Goal: Task Accomplishment & Management: Manage account settings

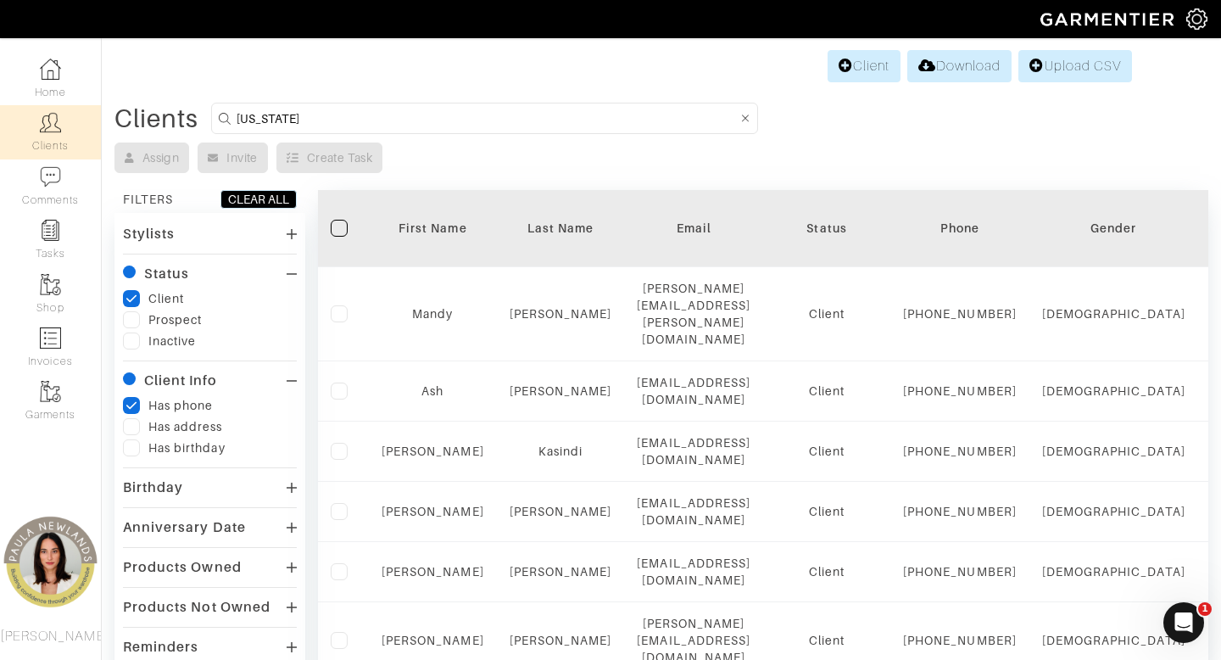
click at [59, 141] on link "Clients" at bounding box center [50, 131] width 101 height 53
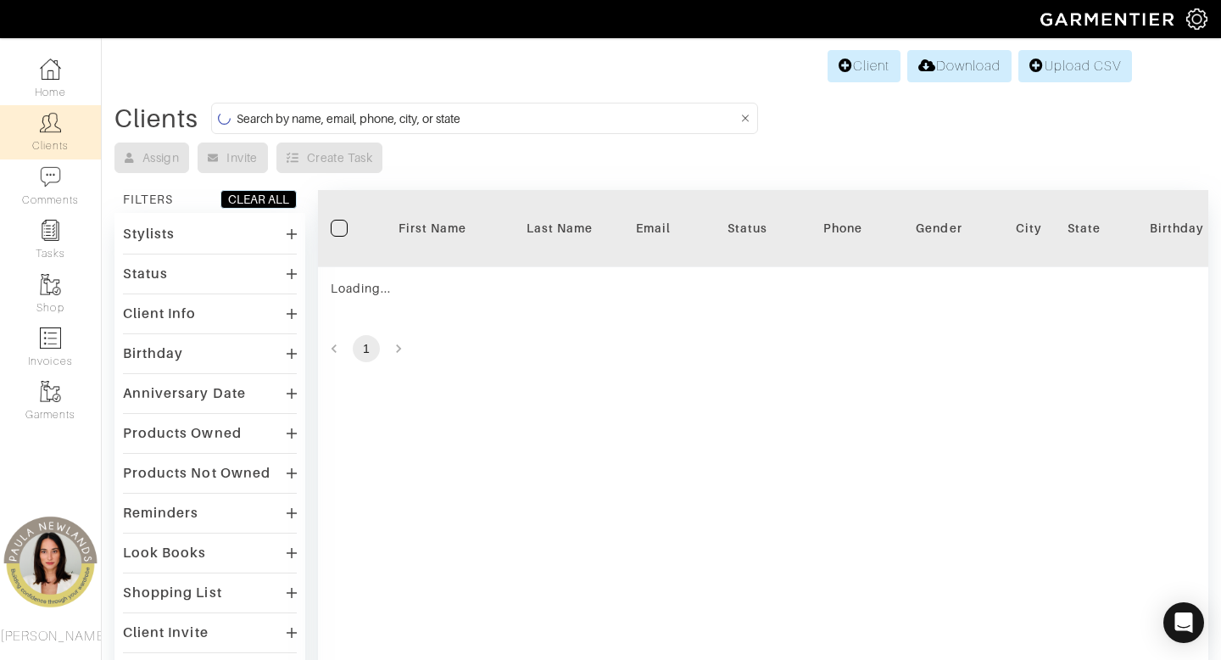
click at [513, 119] on input at bounding box center [487, 118] width 501 height 21
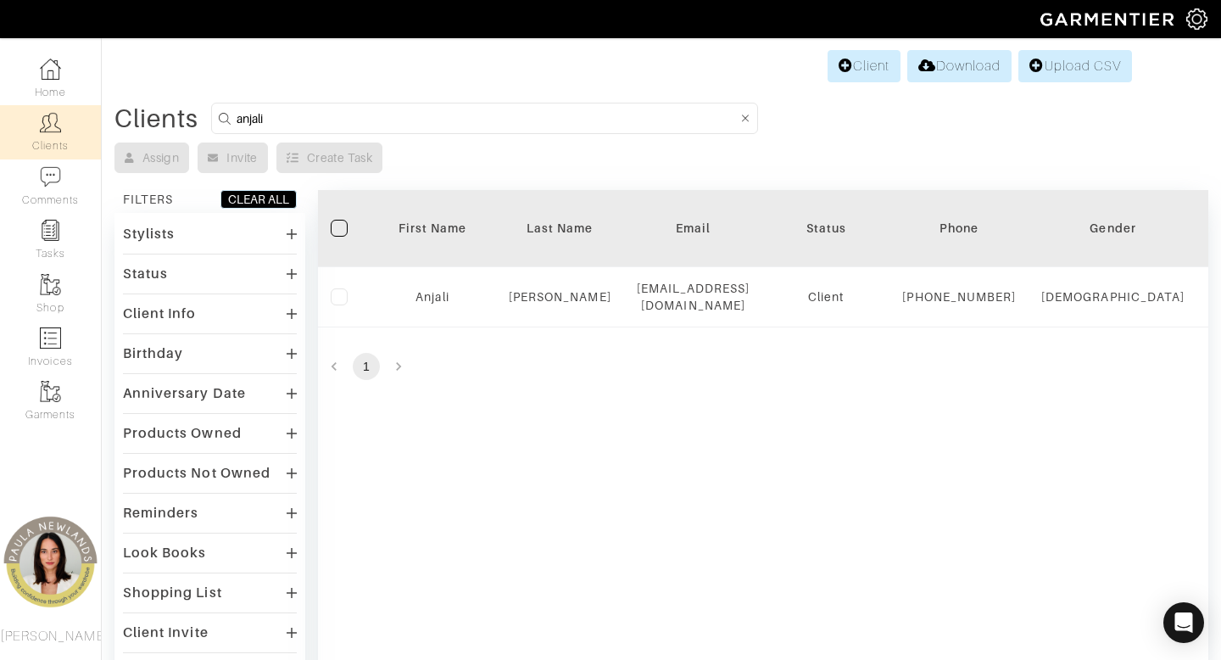
type input "anjali"
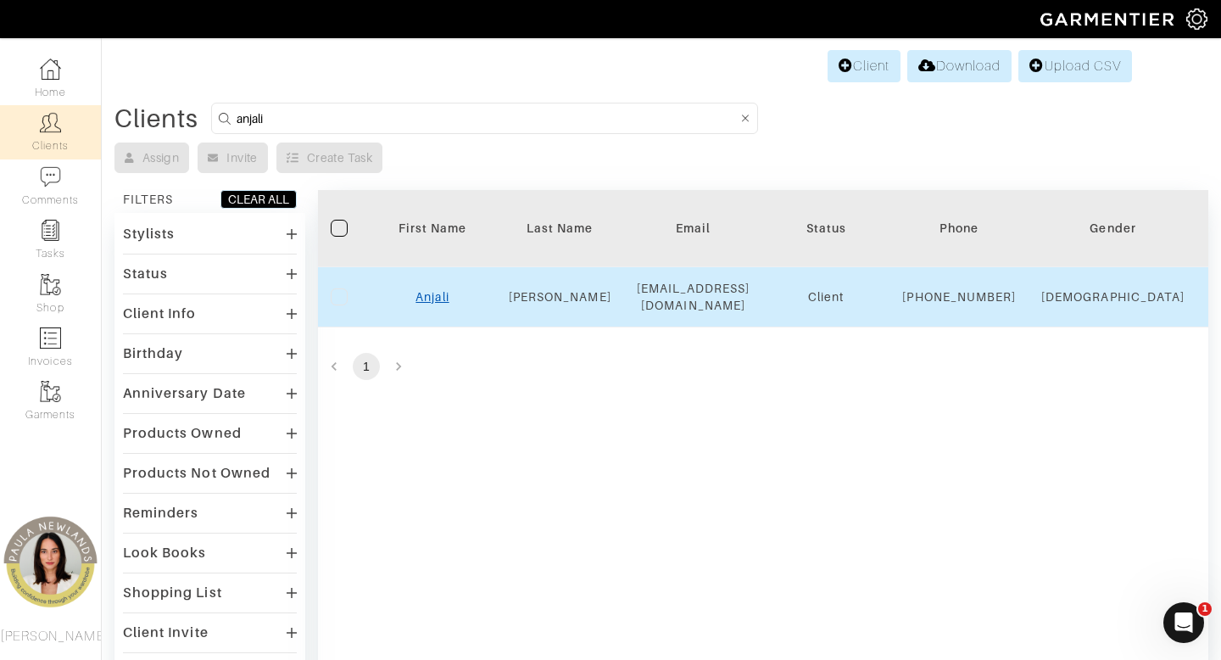
click at [434, 304] on link "Anjali" at bounding box center [431, 297] width 33 height 14
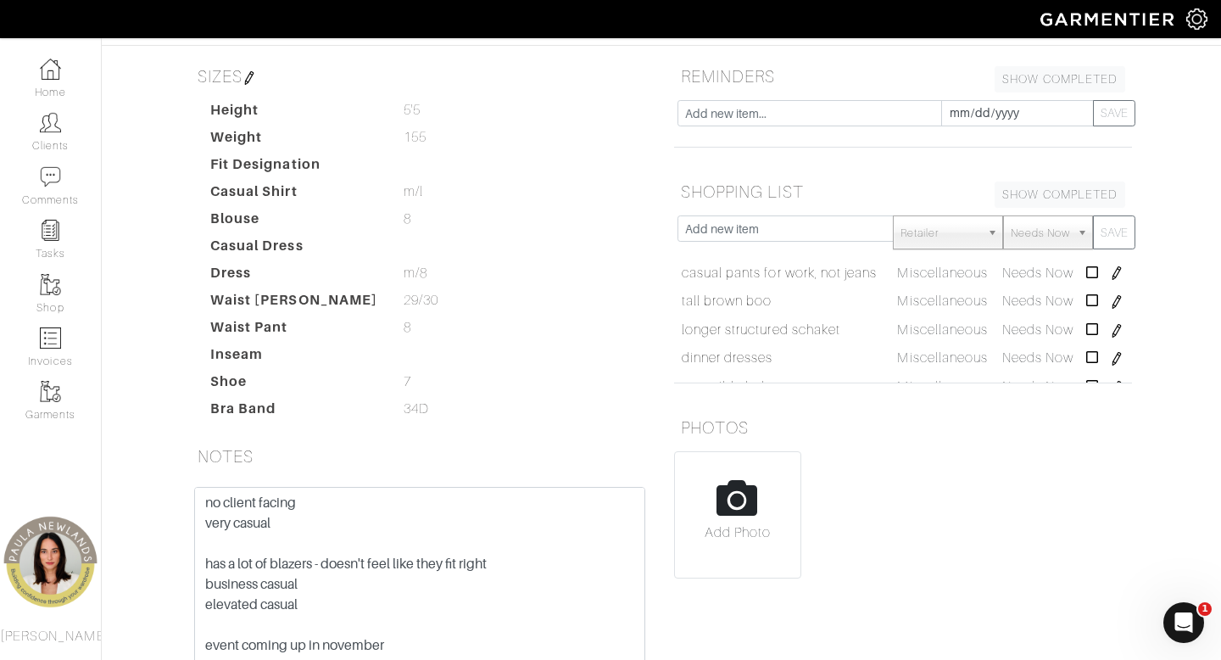
scroll to position [28, 0]
click at [847, 314] on td "longer structured schaket" at bounding box center [785, 328] width 216 height 29
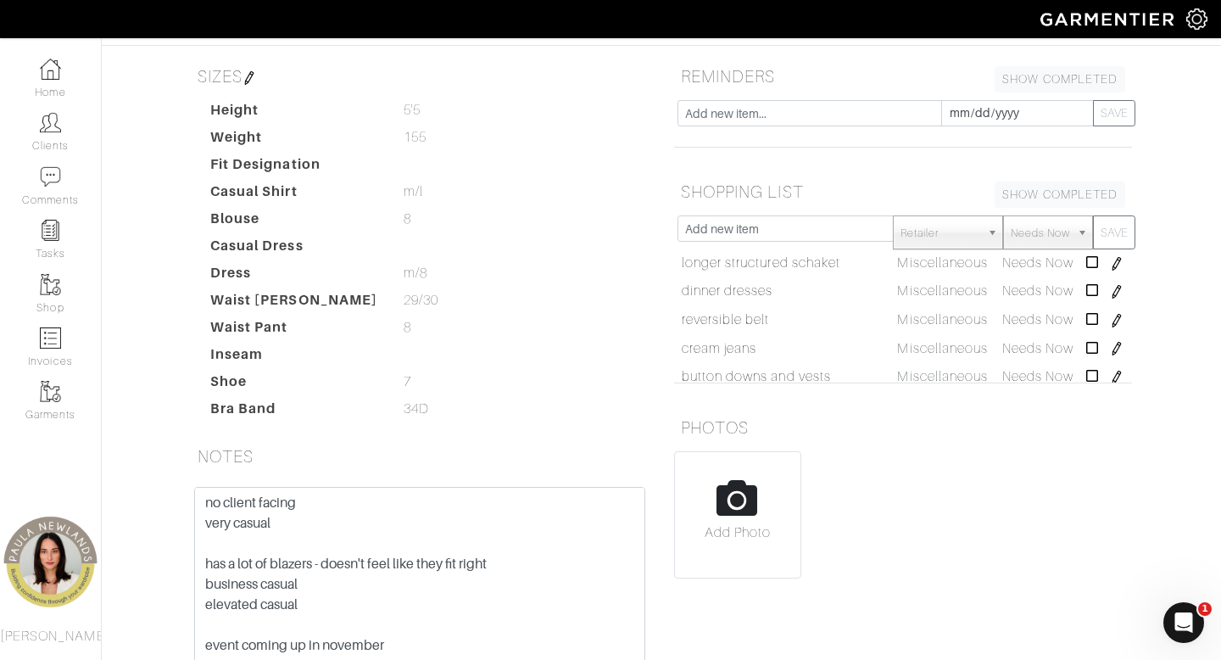
click at [850, 305] on td "reversible belt" at bounding box center [785, 319] width 216 height 29
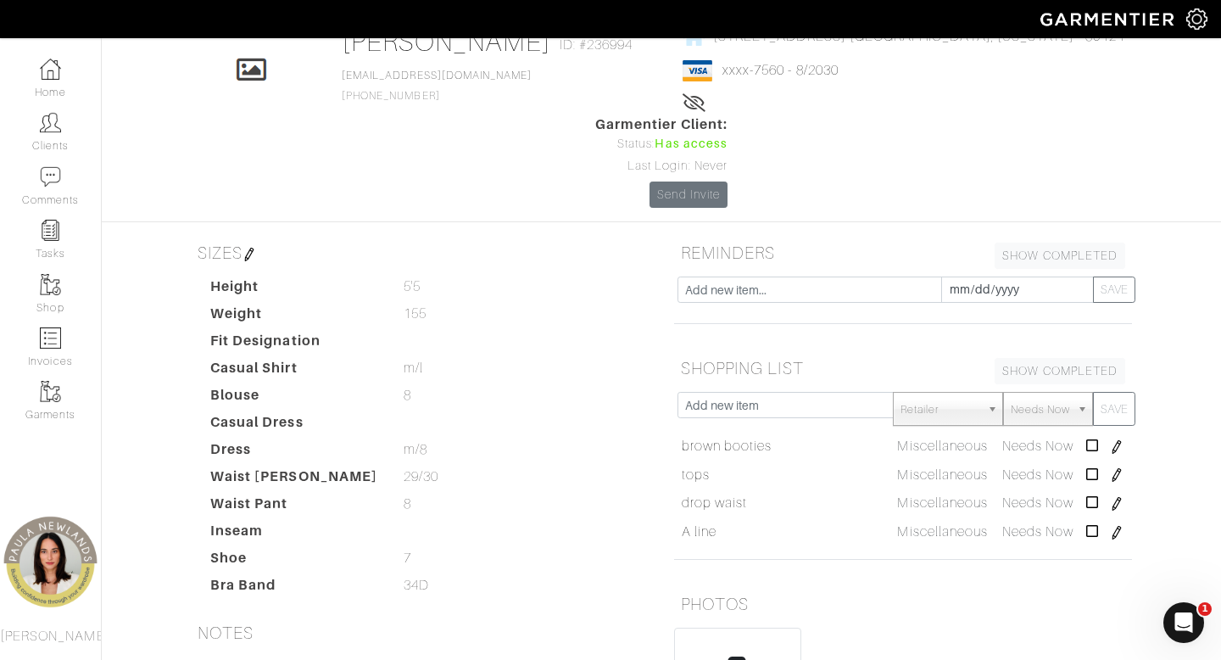
scroll to position [0, 0]
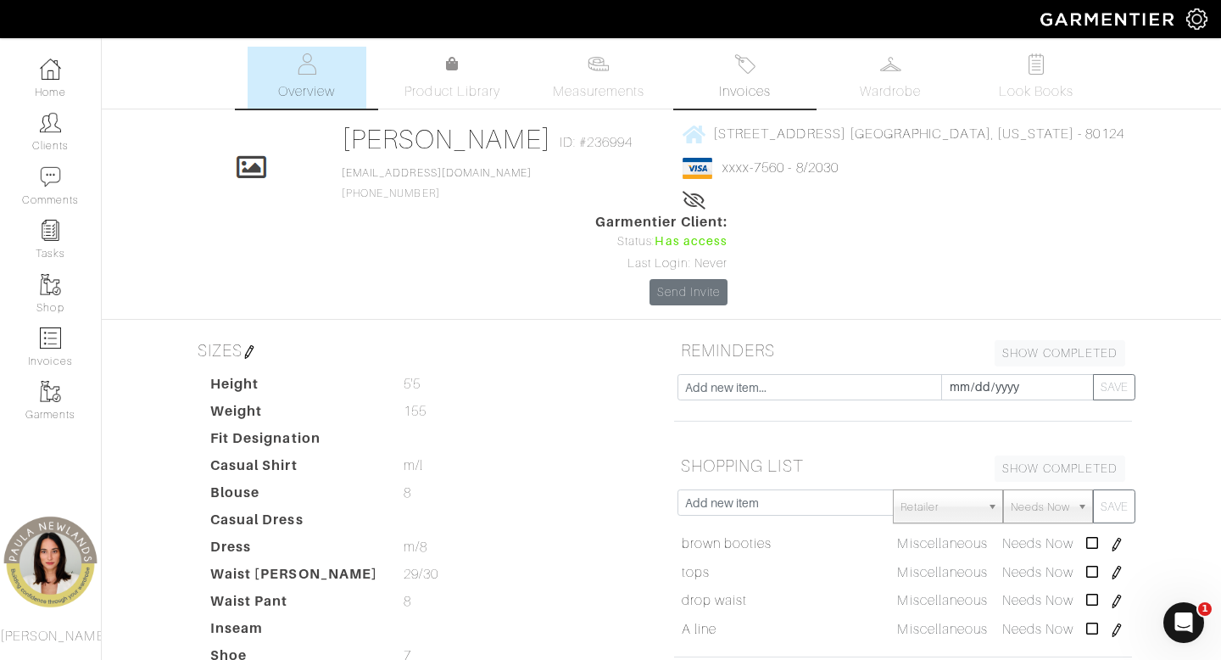
click at [755, 71] on img at bounding box center [744, 63] width 21 height 21
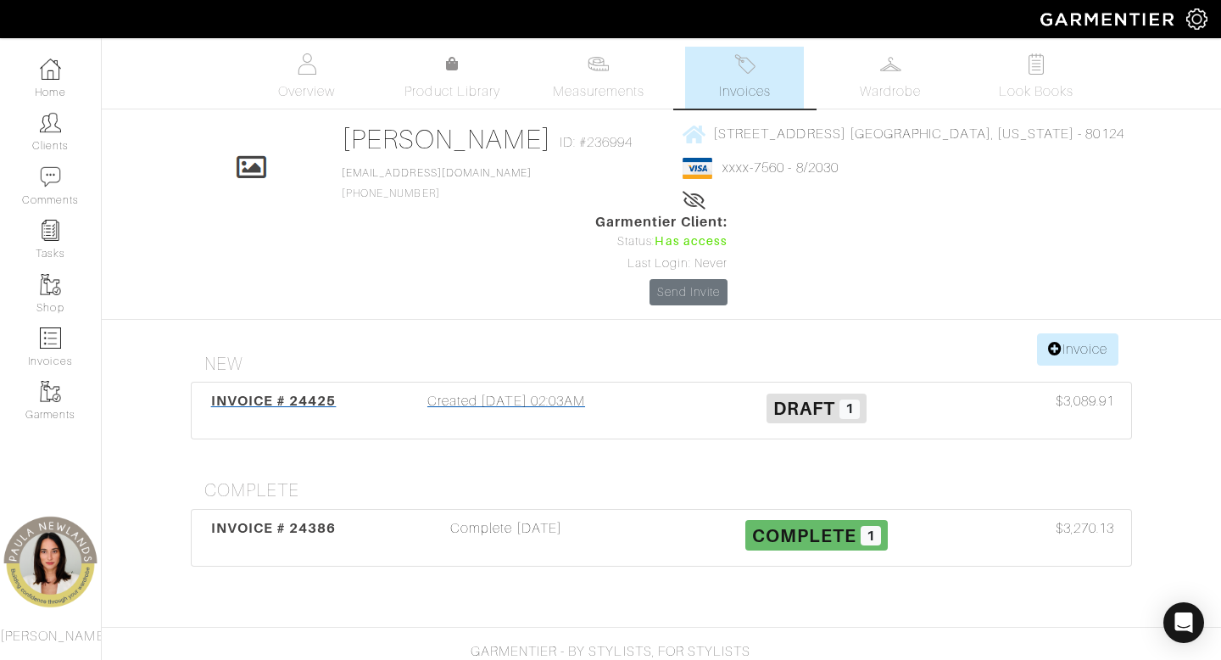
click at [527, 391] on div "Created [DATE] 02:03AM" at bounding box center [506, 410] width 310 height 39
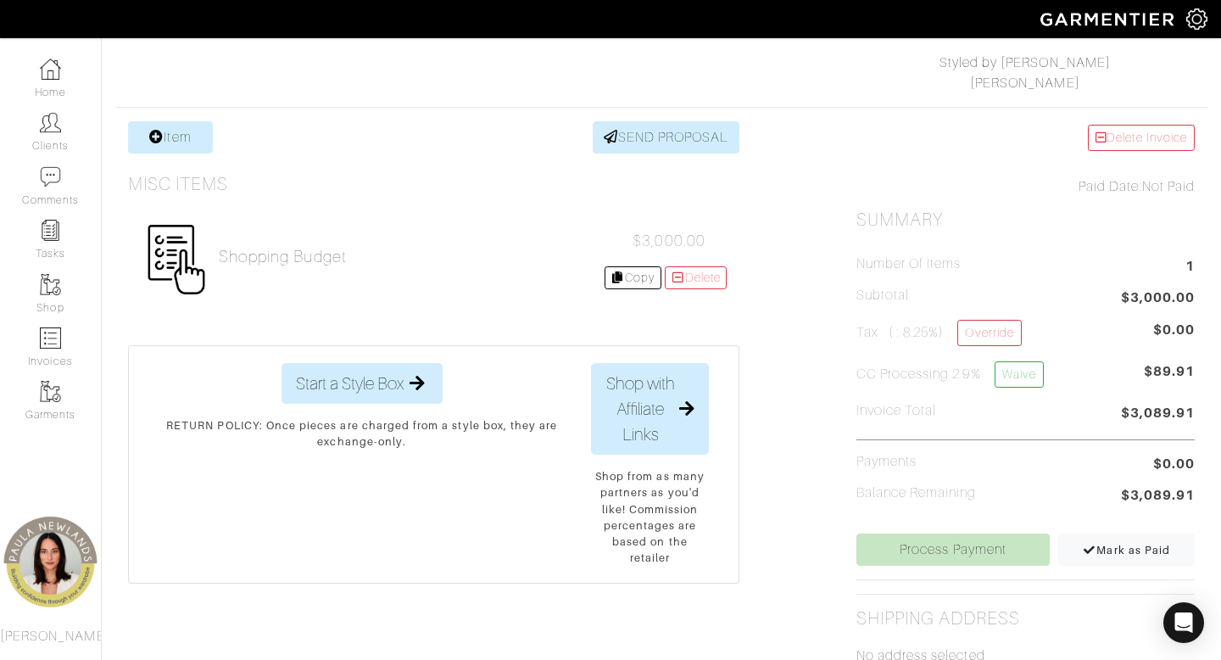
scroll to position [290, 0]
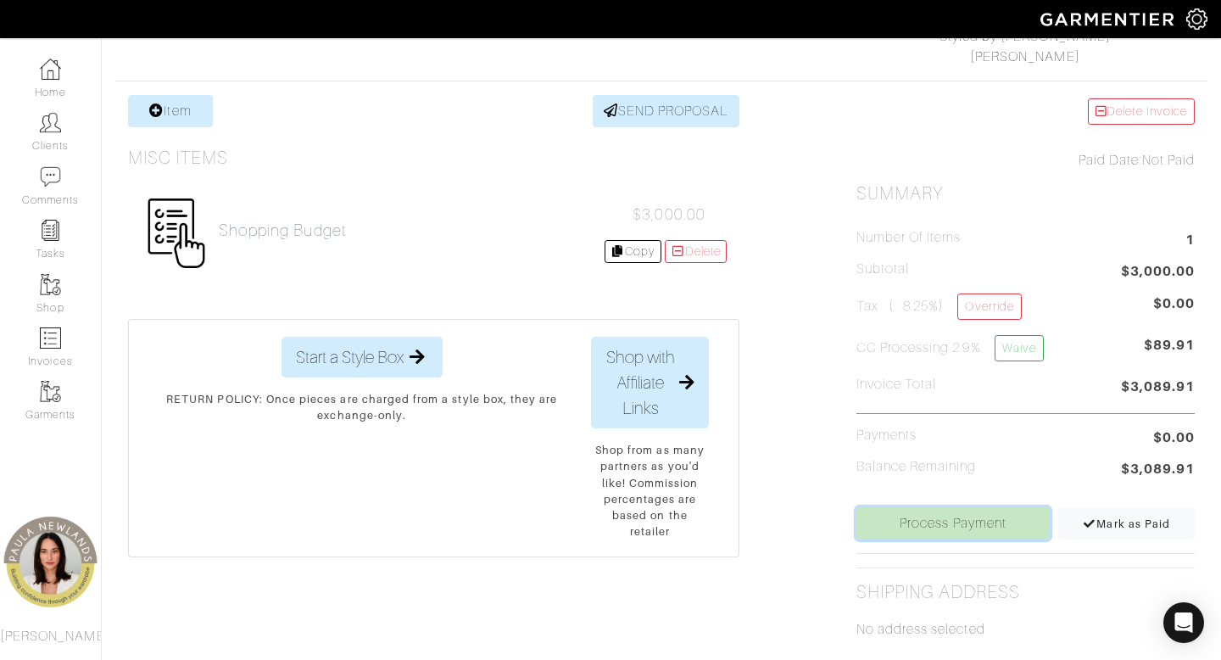
click at [941, 525] on link "Process Payment" at bounding box center [953, 523] width 194 height 32
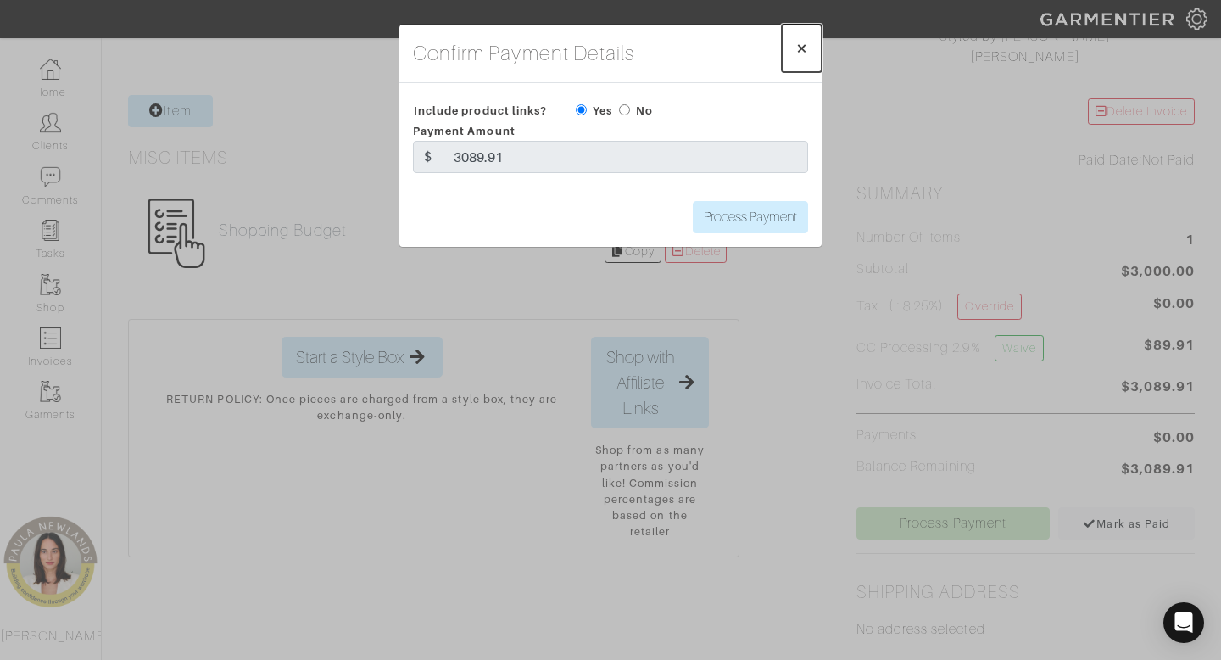
click at [804, 46] on span "×" at bounding box center [801, 47] width 13 height 23
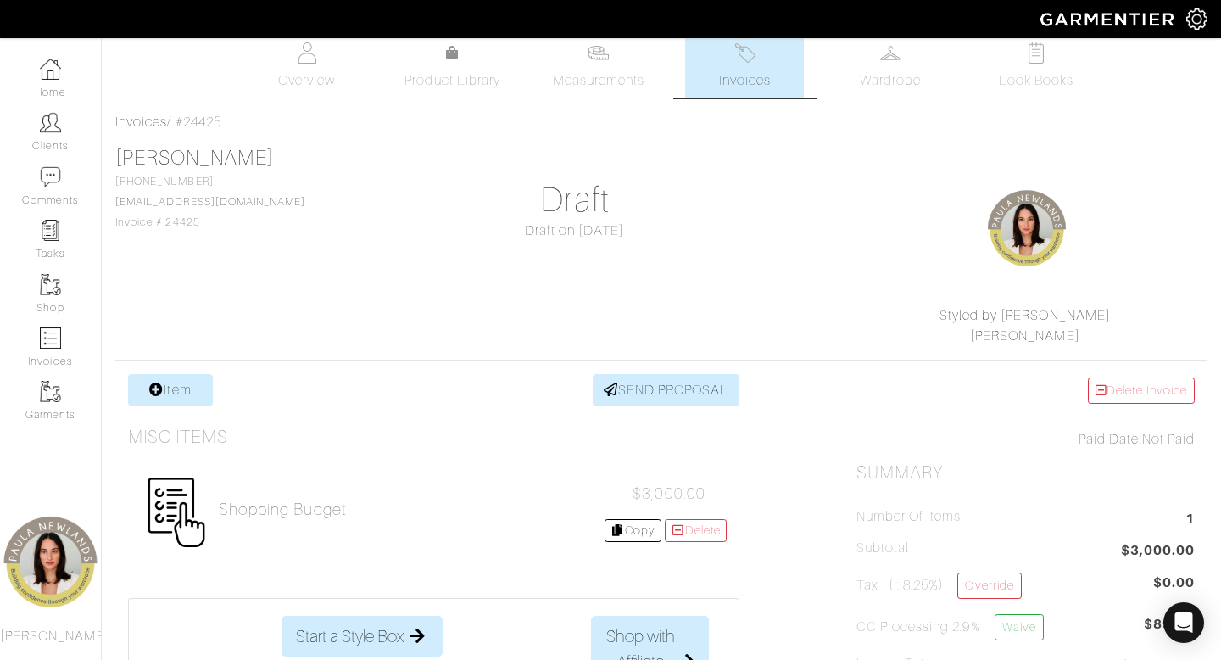
scroll to position [0, 0]
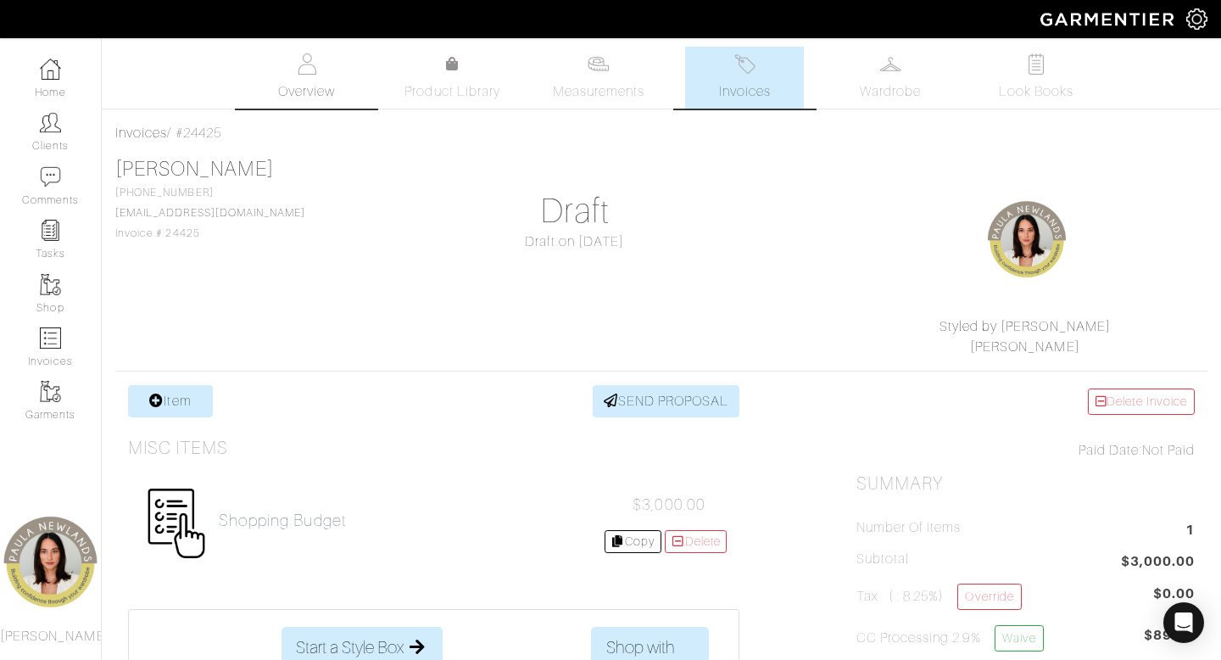
click at [286, 62] on link "Overview" at bounding box center [307, 78] width 119 height 62
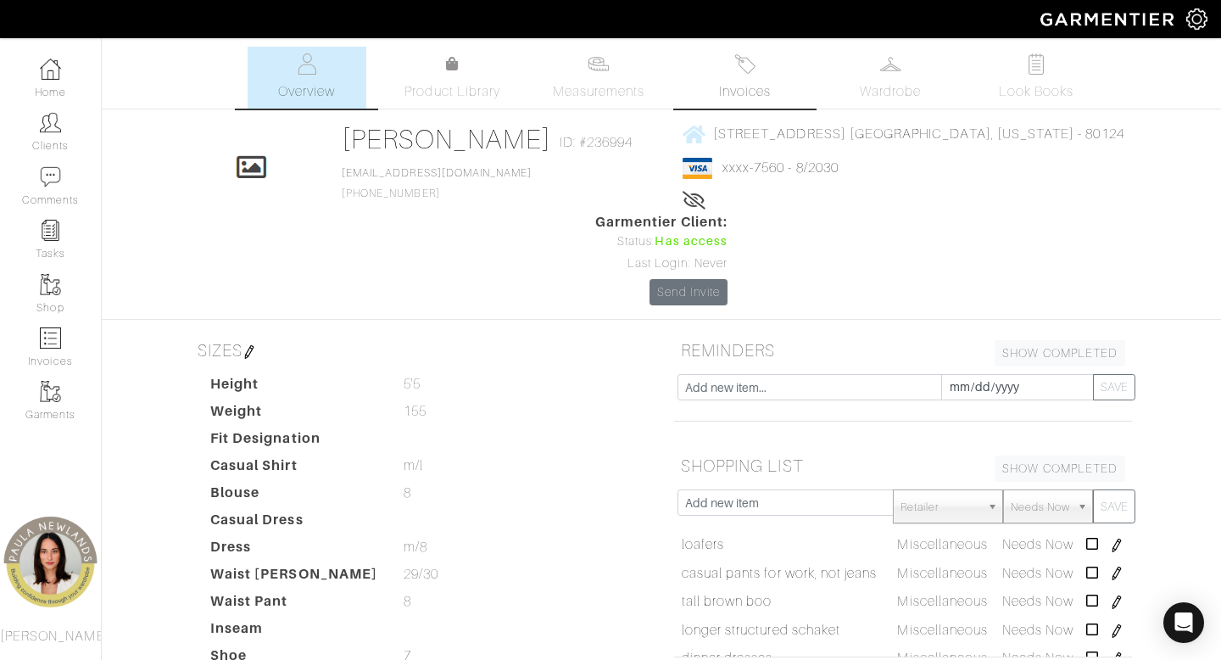
click at [746, 72] on img at bounding box center [744, 63] width 21 height 21
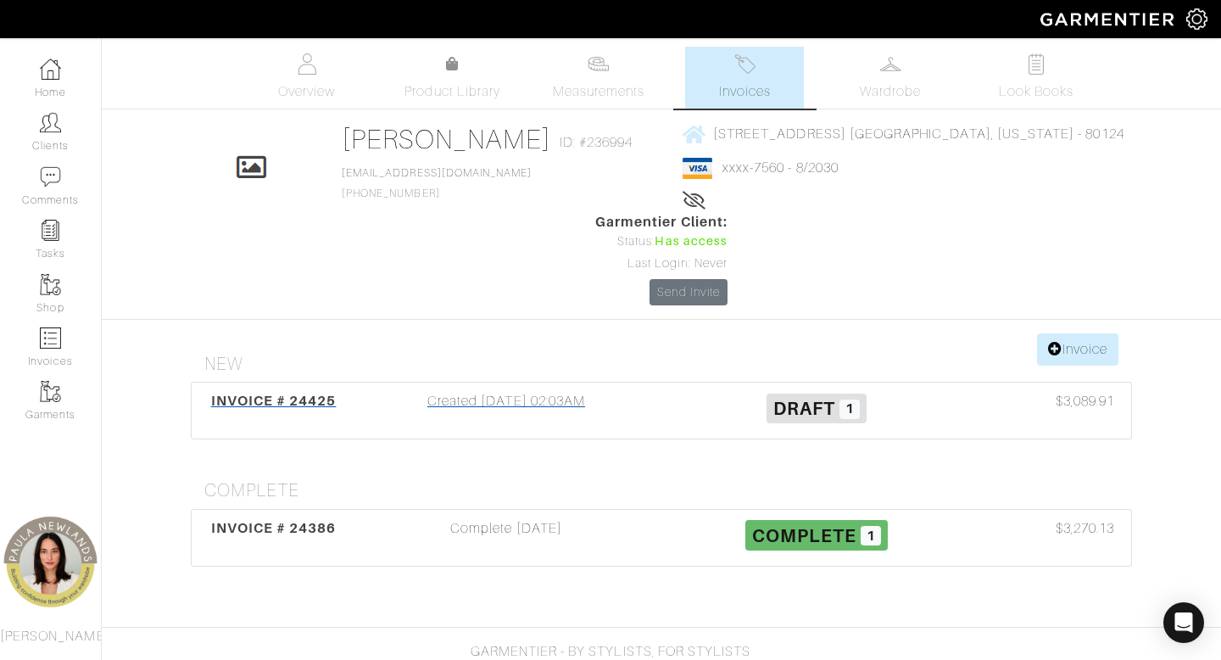
click at [572, 391] on div "Created [DATE] 02:03AM" at bounding box center [506, 410] width 310 height 39
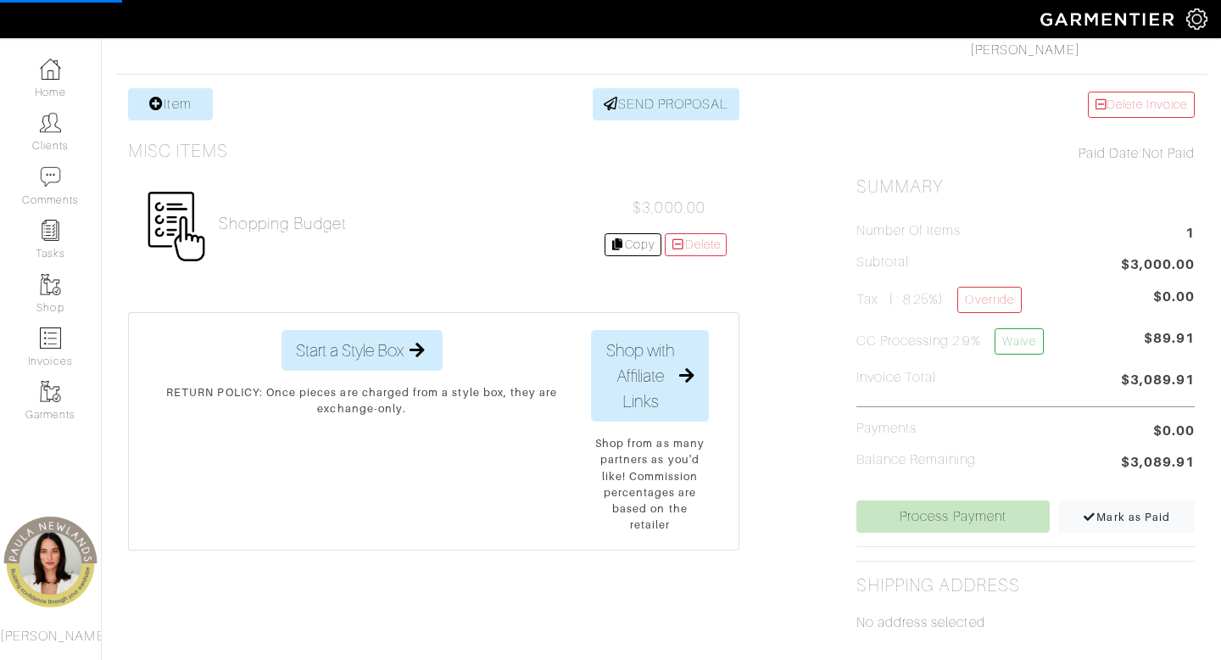
scroll to position [300, 0]
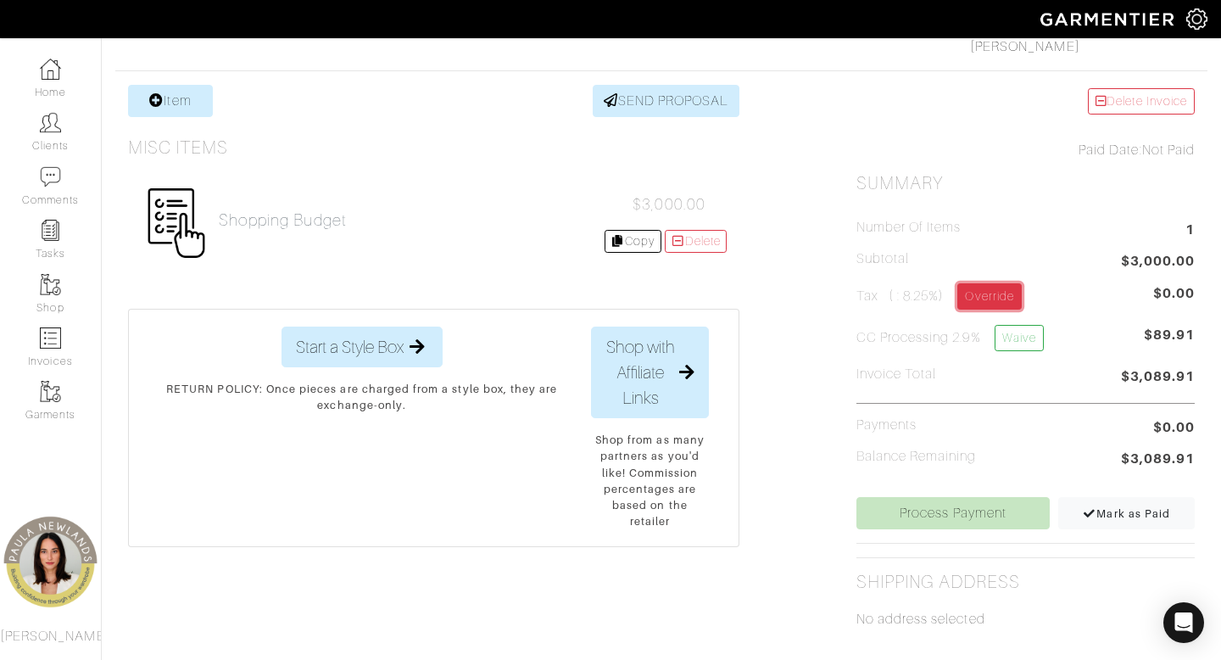
click at [991, 294] on link "Override" at bounding box center [989, 296] width 64 height 26
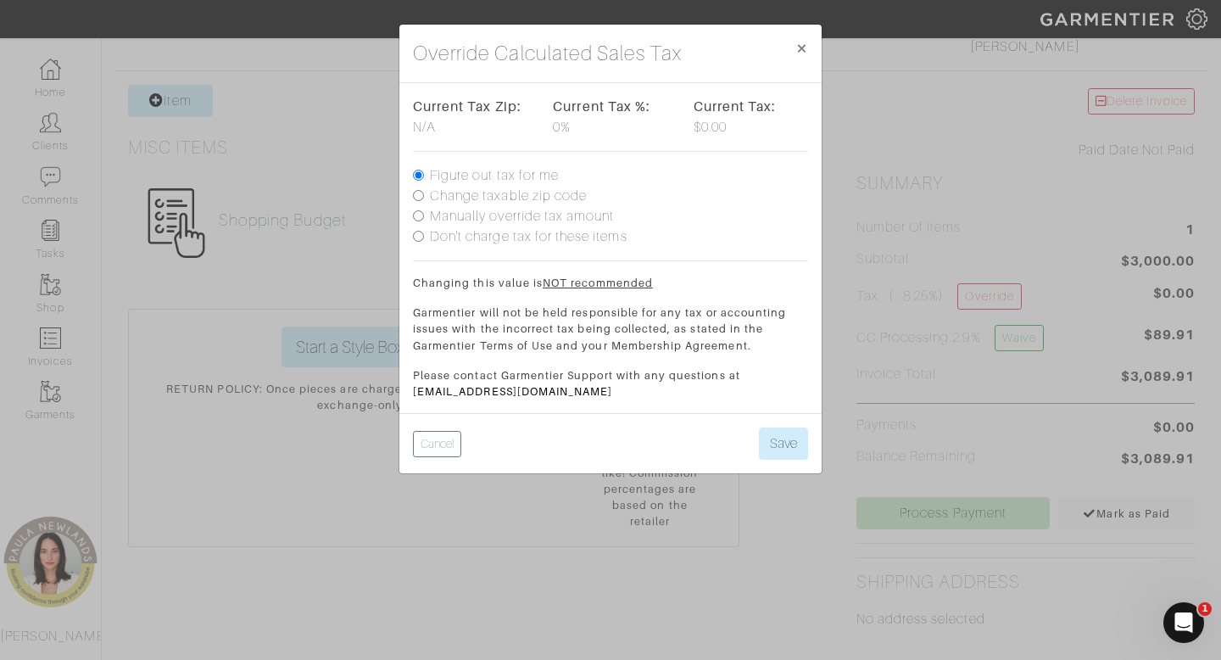
scroll to position [0, 0]
click at [417, 215] on input "Manually override tax amount" at bounding box center [418, 215] width 11 height 11
radio input "true"
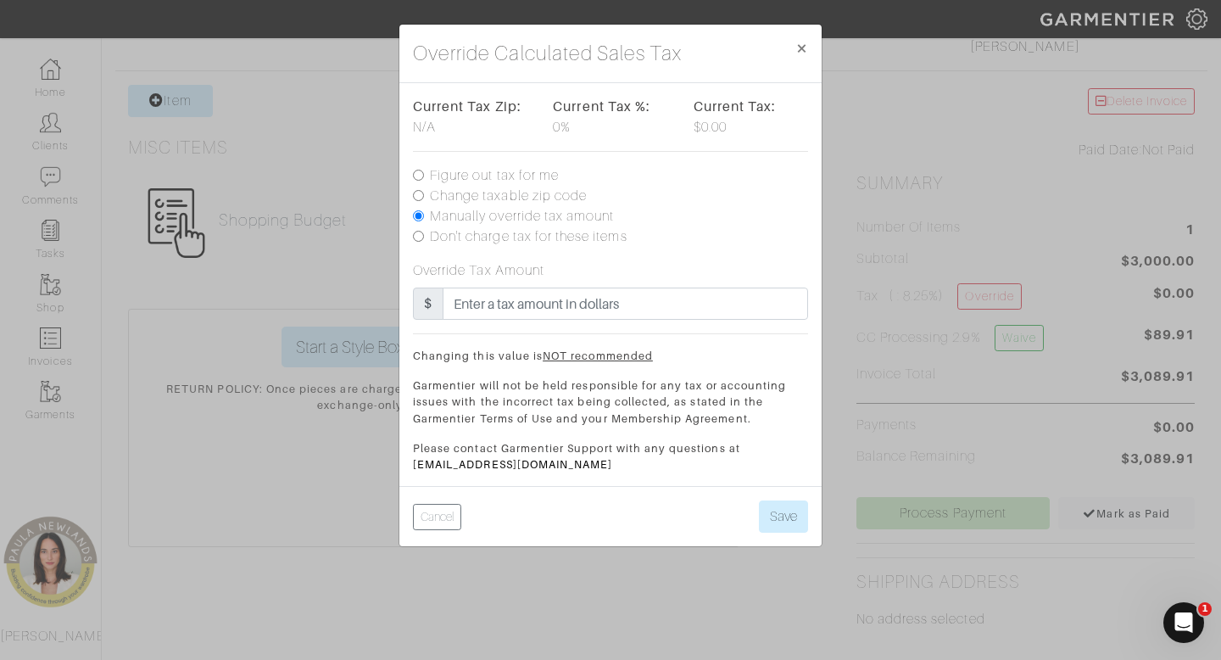
click at [419, 196] on input "Change taxable zip code" at bounding box center [418, 195] width 11 height 11
radio input "true"
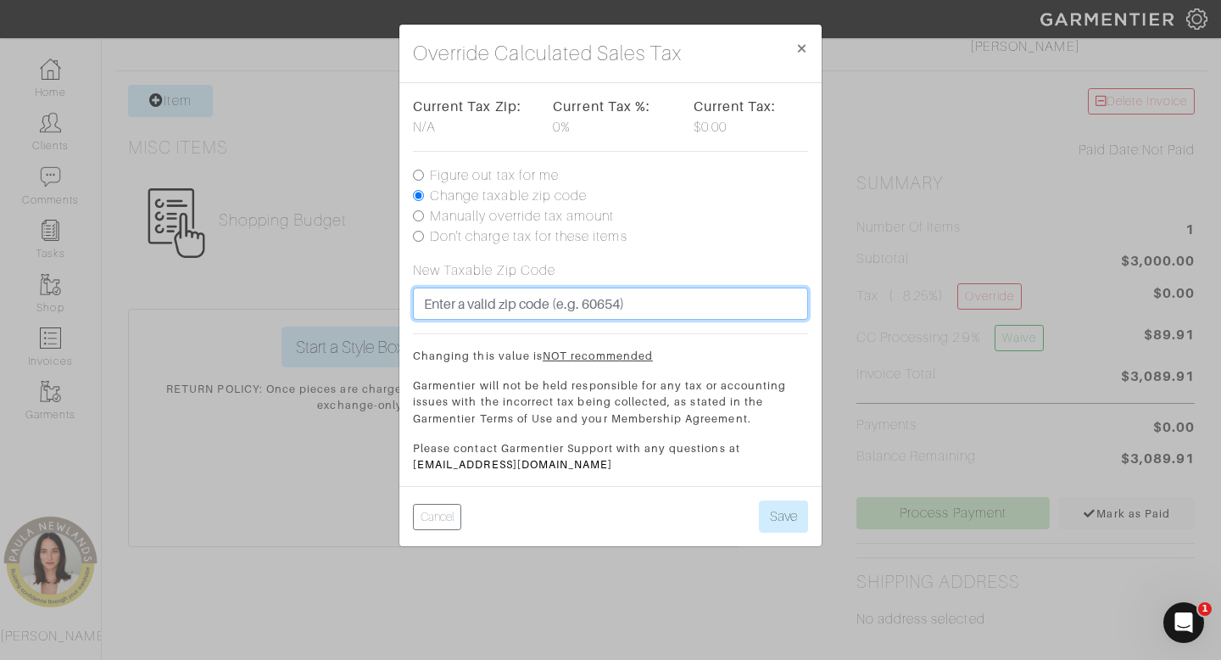
click at [602, 306] on input "text" at bounding box center [610, 303] width 395 height 32
type input "80124"
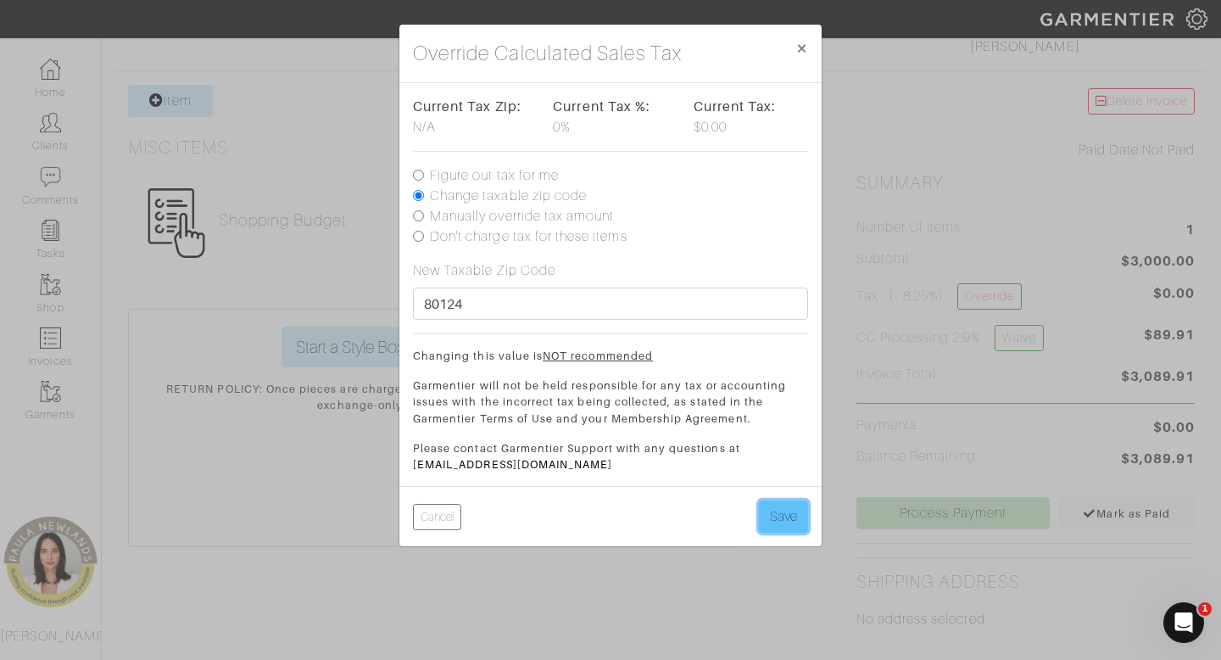
click at [790, 516] on button "Save" at bounding box center [783, 516] width 49 height 32
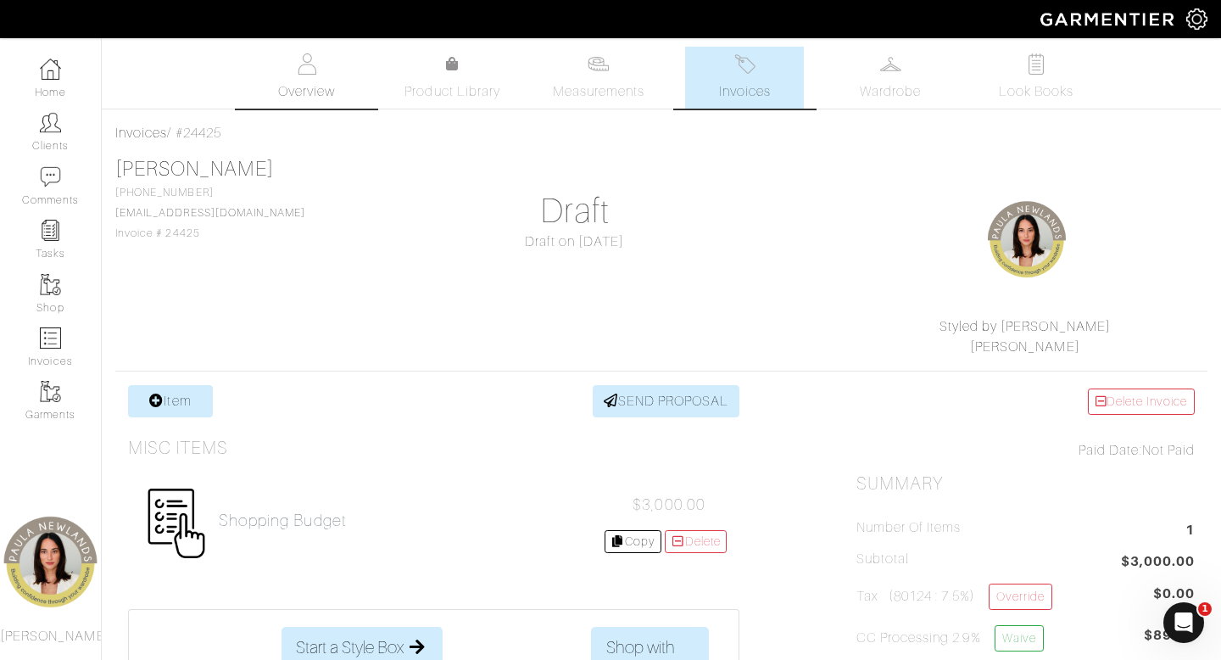
click at [313, 76] on link "Overview" at bounding box center [307, 78] width 119 height 62
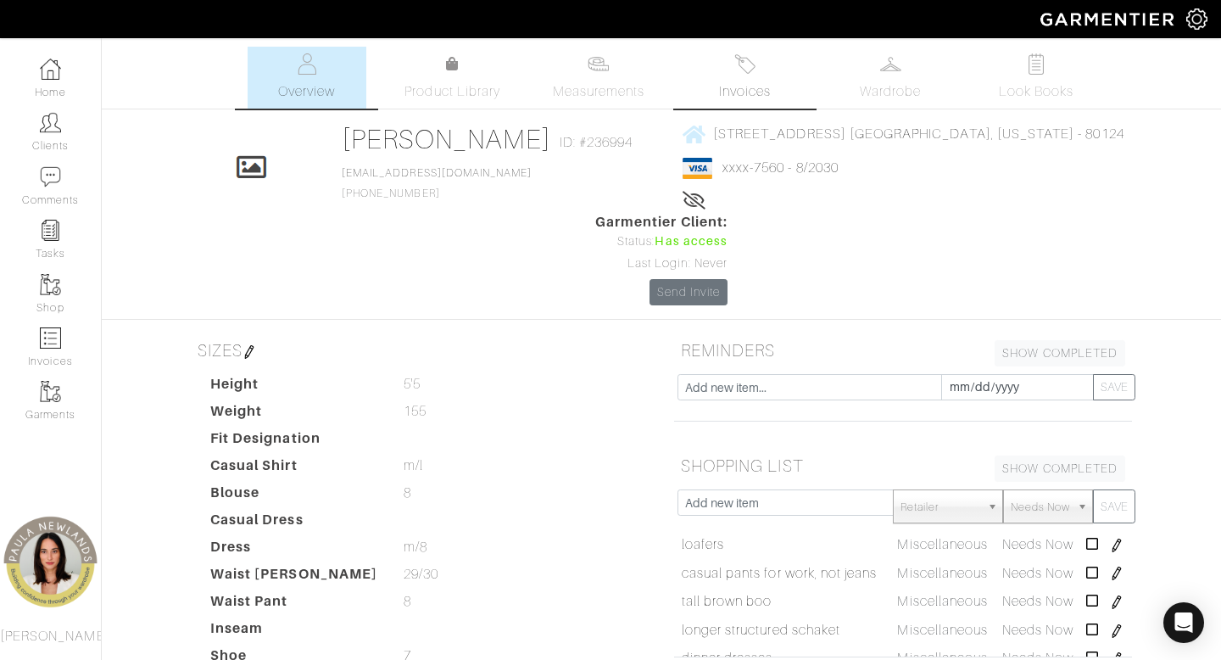
click at [774, 78] on link "Invoices" at bounding box center [744, 78] width 119 height 62
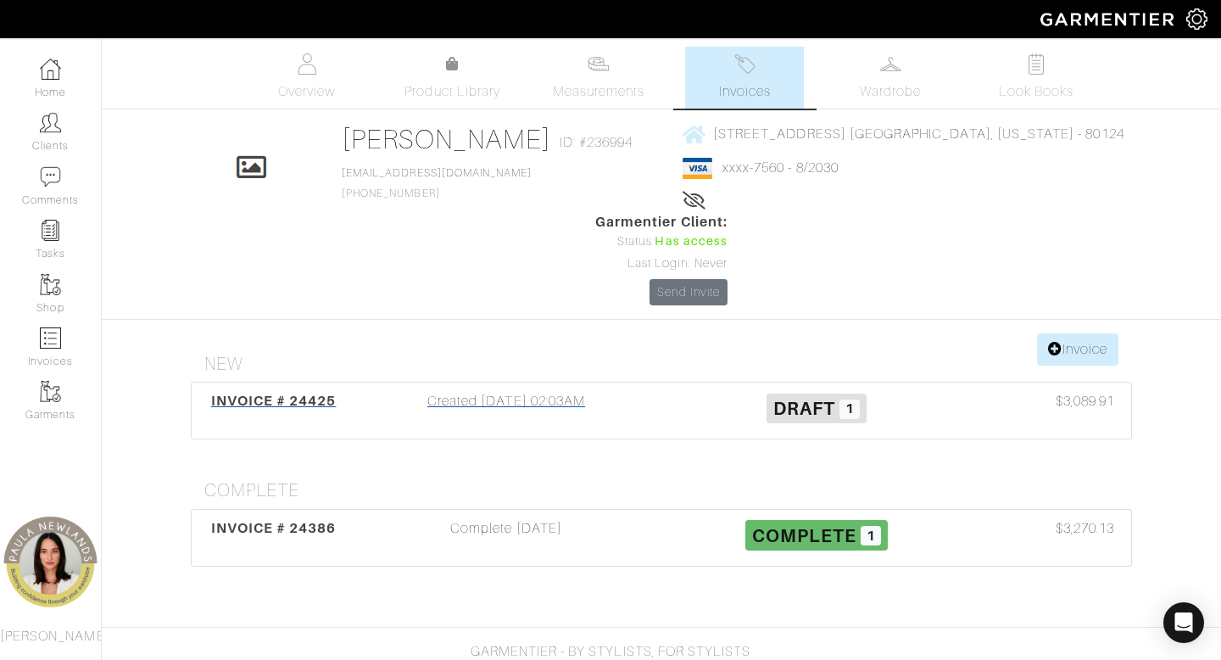
click at [534, 391] on div "Created [DATE] 02:03AM" at bounding box center [506, 410] width 310 height 39
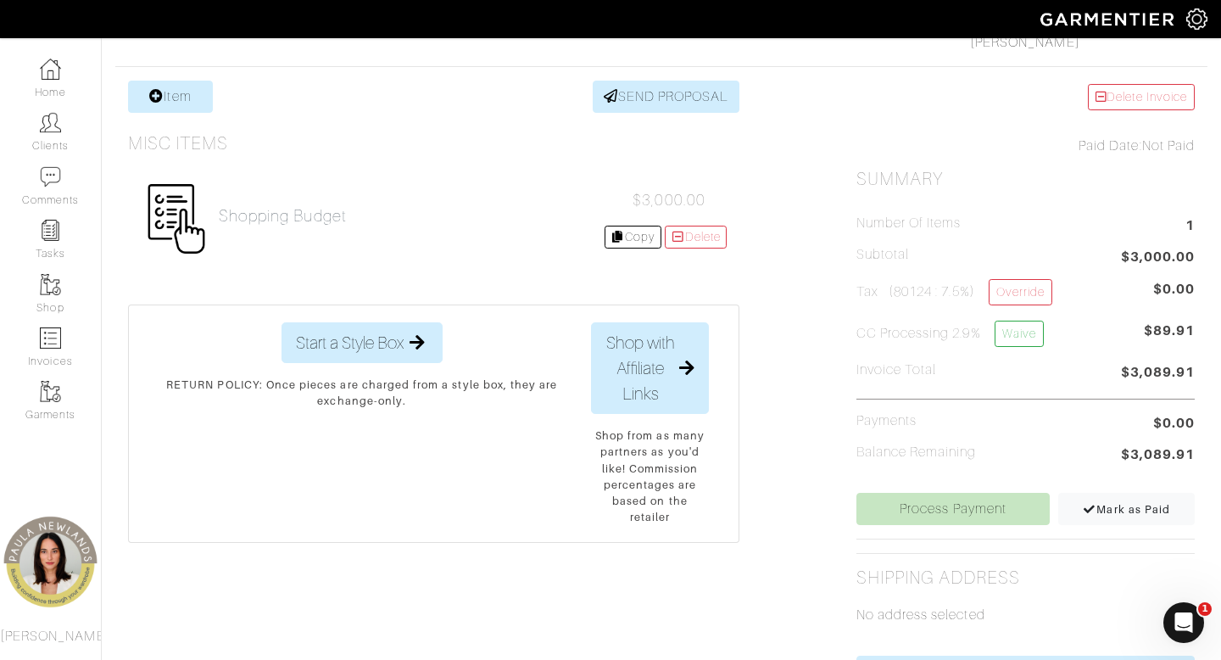
scroll to position [312, 0]
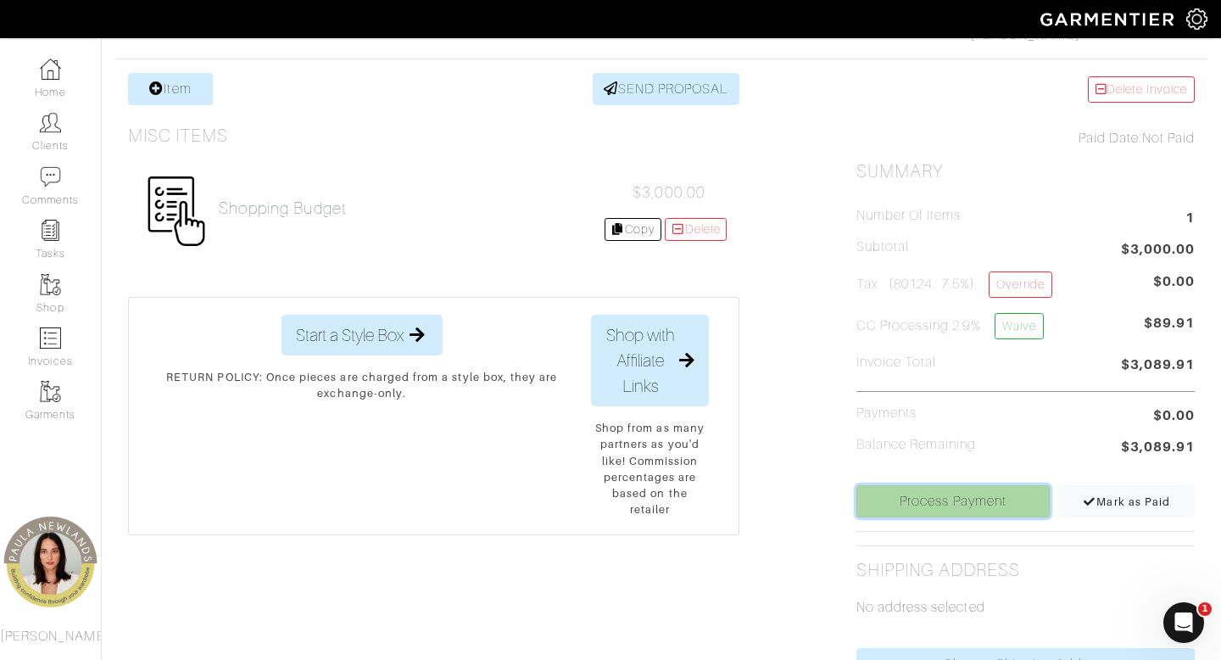
click at [969, 502] on link "Process Payment" at bounding box center [953, 501] width 194 height 32
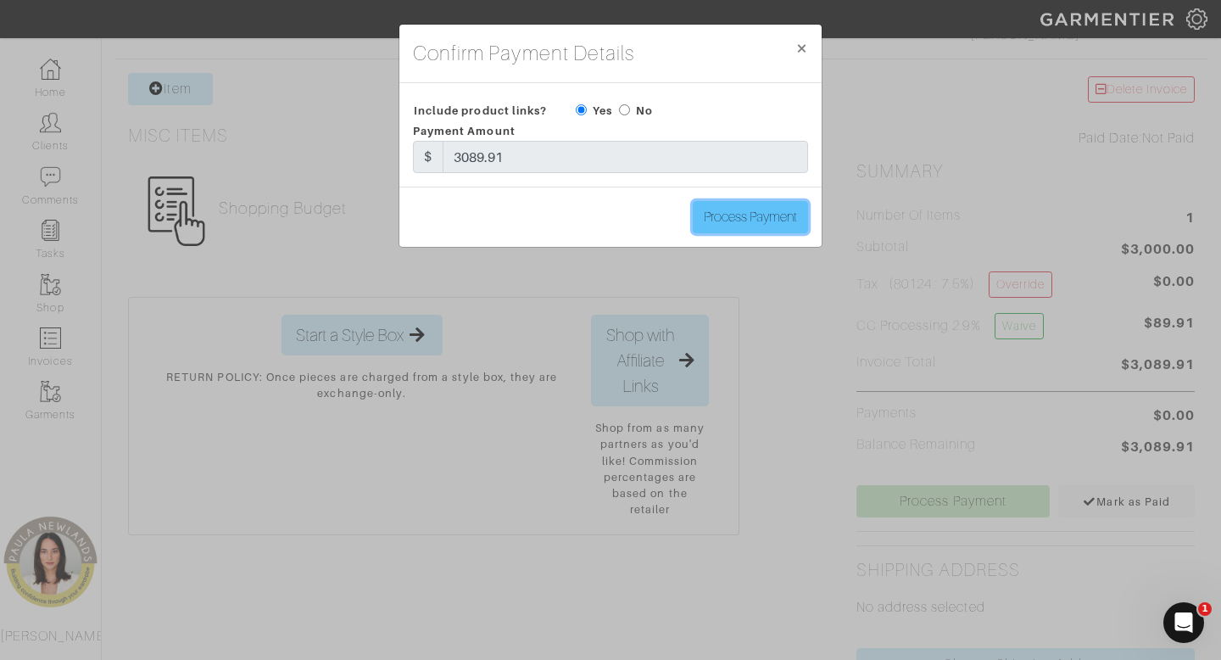
click at [735, 210] on input "Process Payment" at bounding box center [750, 217] width 115 height 32
type input "Process Payment"
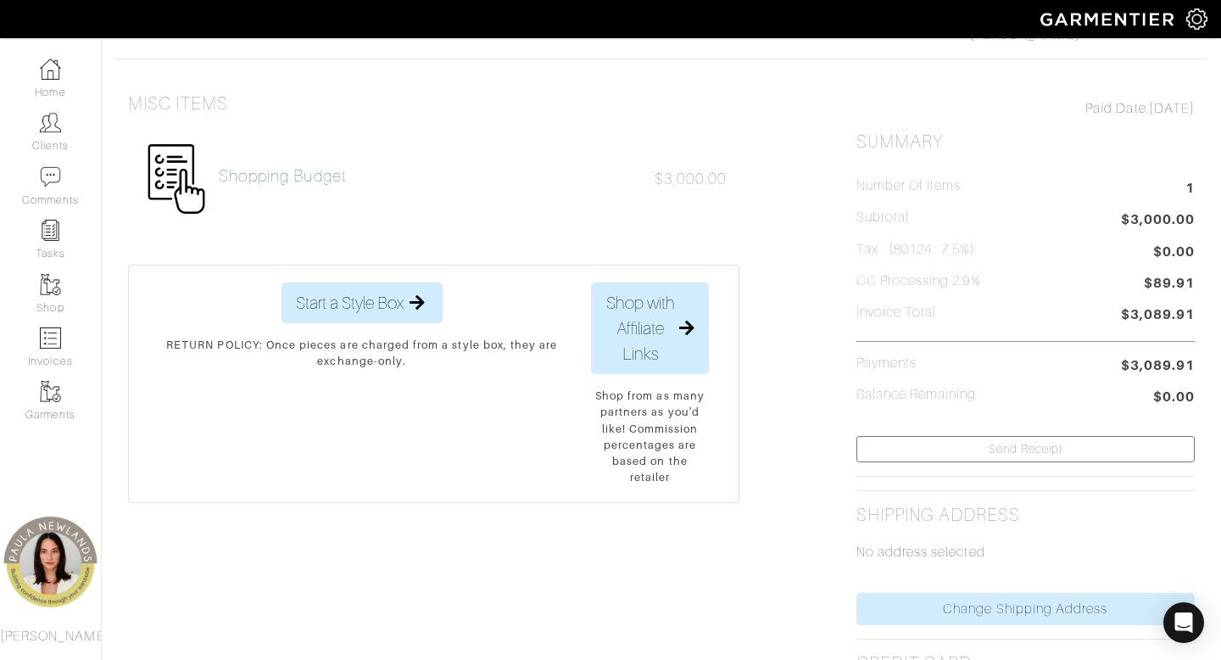
scroll to position [0, 0]
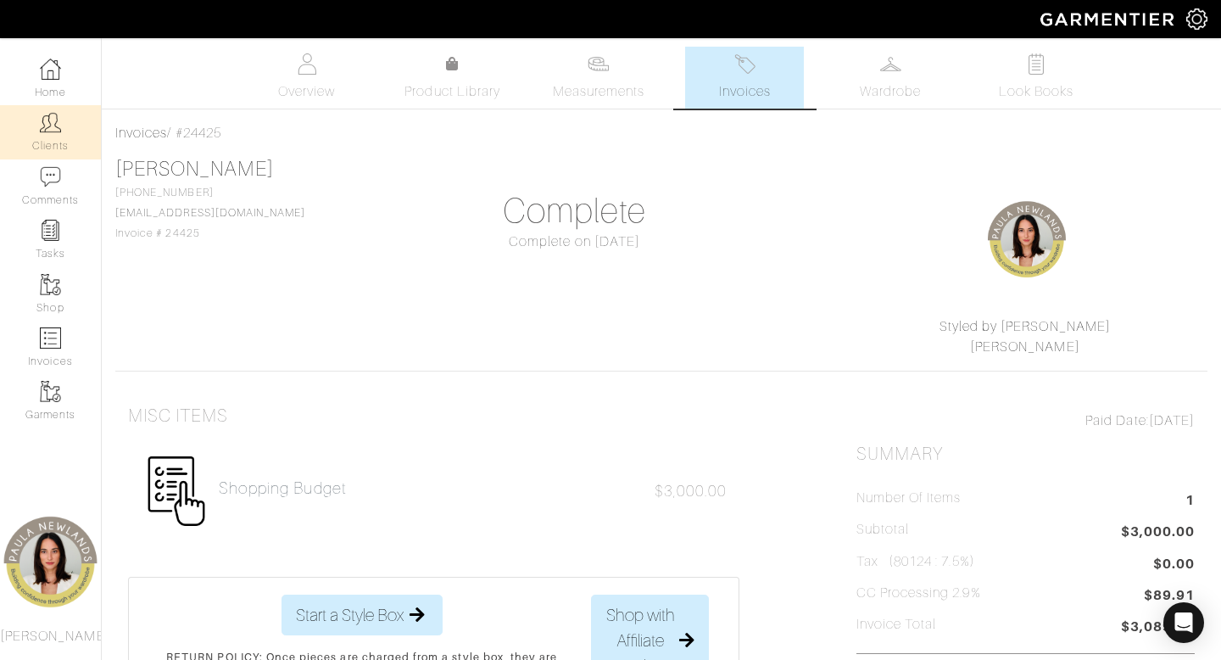
click at [52, 133] on link "Clients" at bounding box center [50, 131] width 101 height 53
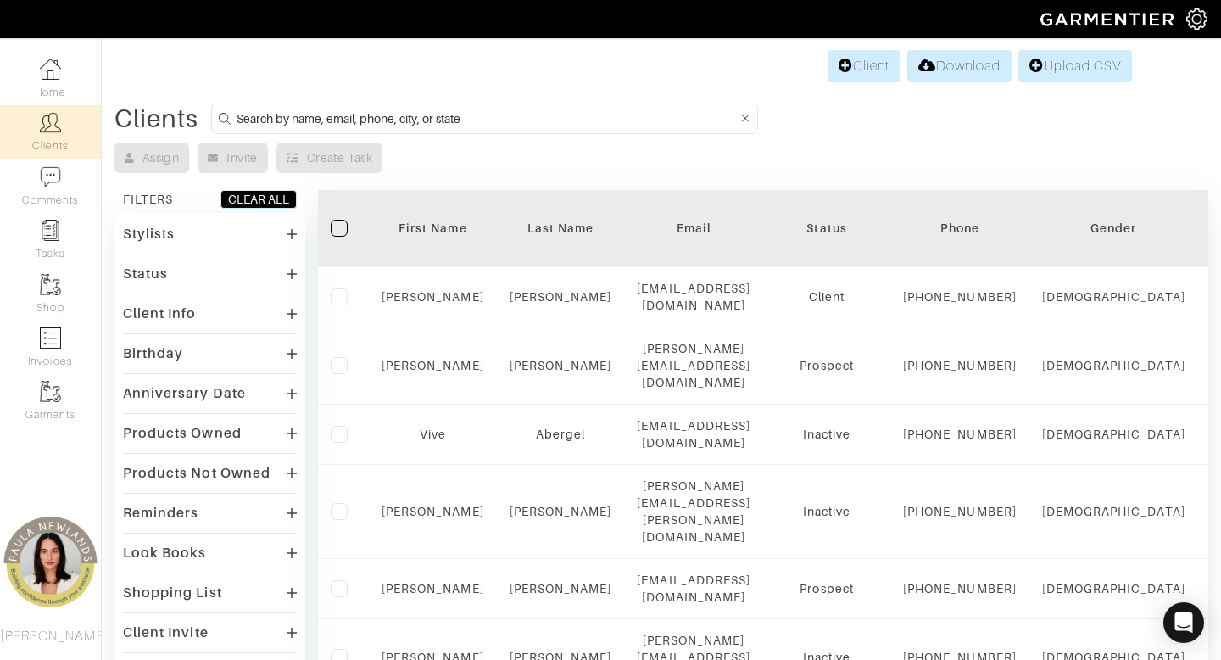
click at [604, 120] on input at bounding box center [487, 118] width 501 height 21
type input "melkinda"
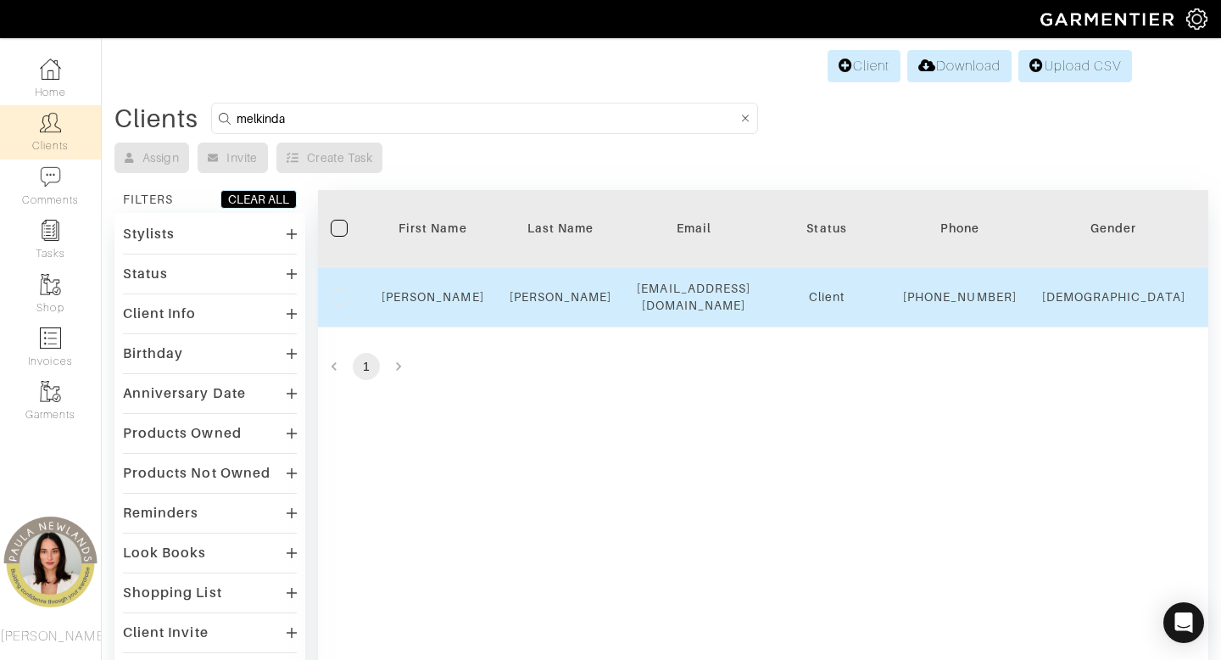
click at [426, 315] on td "[PERSON_NAME]" at bounding box center [433, 297] width 128 height 60
click at [426, 304] on link "[PERSON_NAME]" at bounding box center [433, 297] width 103 height 14
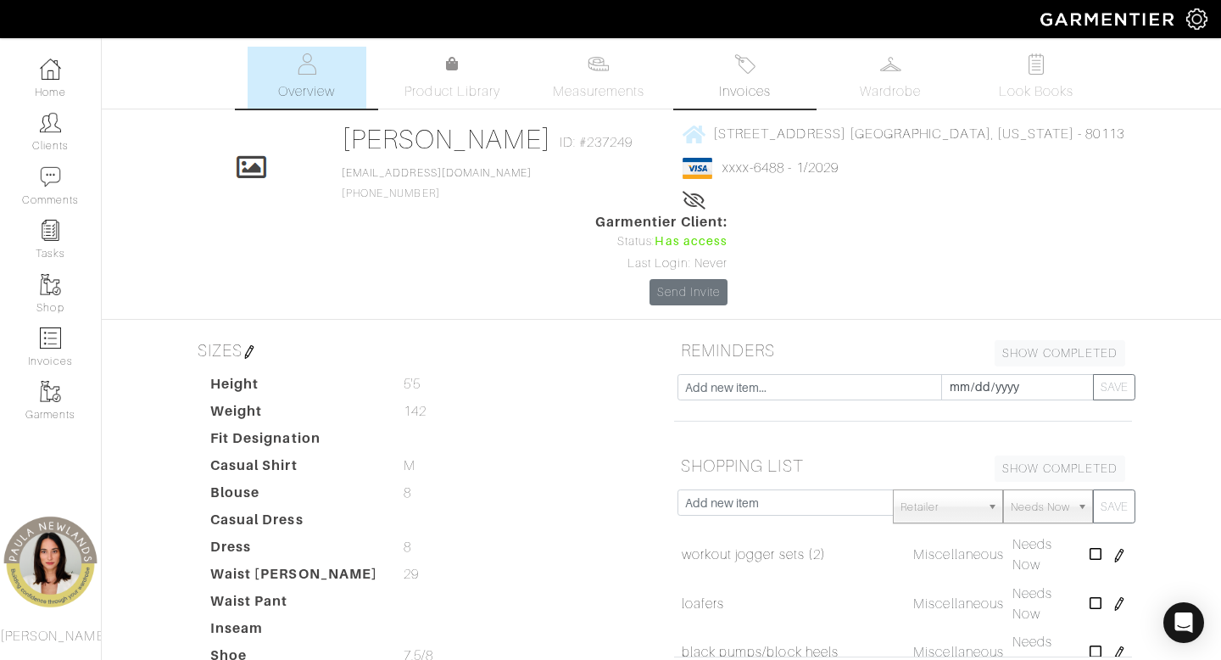
click at [754, 83] on span "Invoices" at bounding box center [745, 91] width 52 height 20
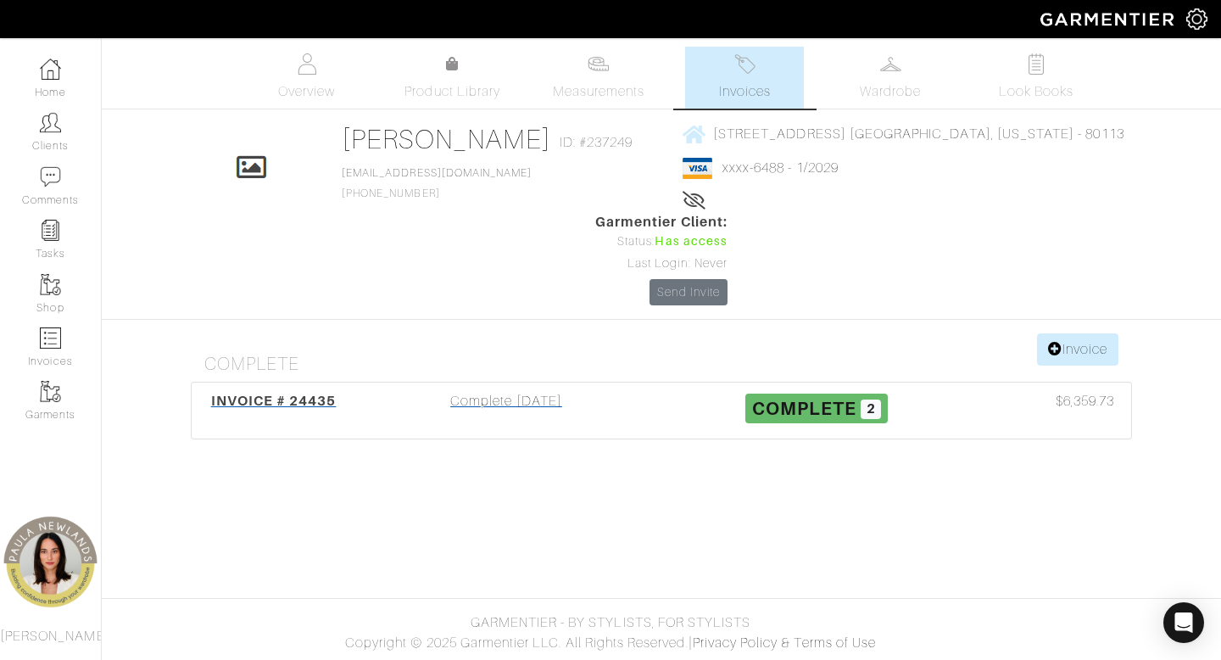
click at [548, 391] on div "Complete 08/25/25" at bounding box center [506, 410] width 310 height 39
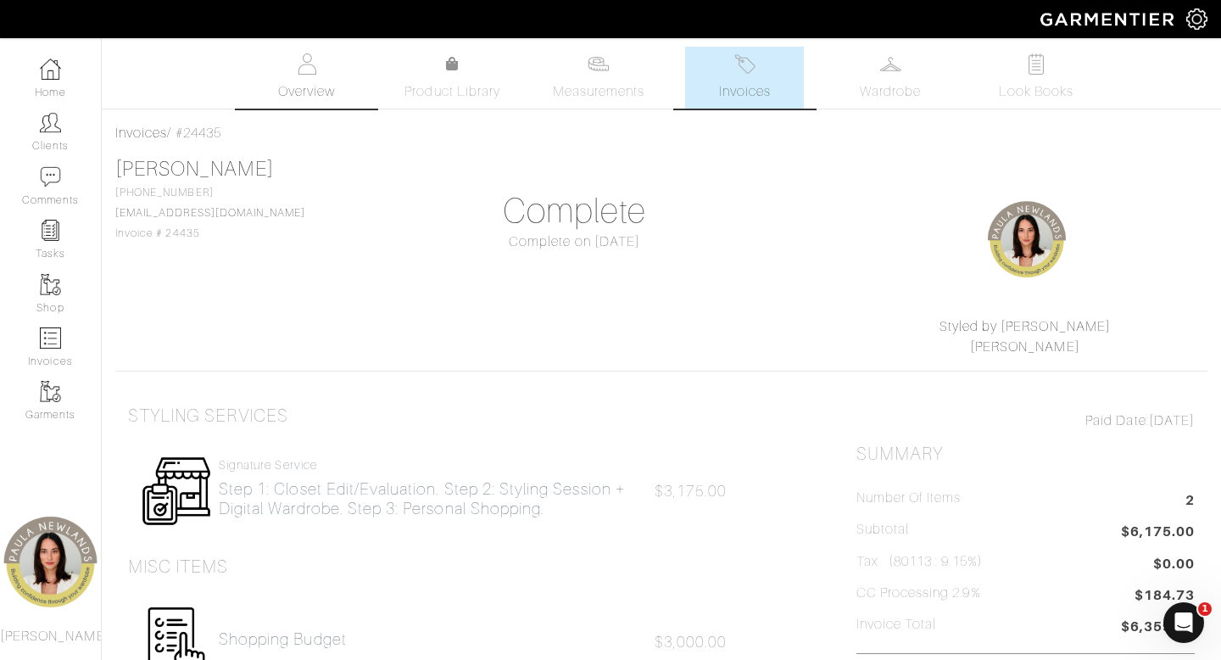
click at [306, 86] on span "Overview" at bounding box center [306, 91] width 57 height 20
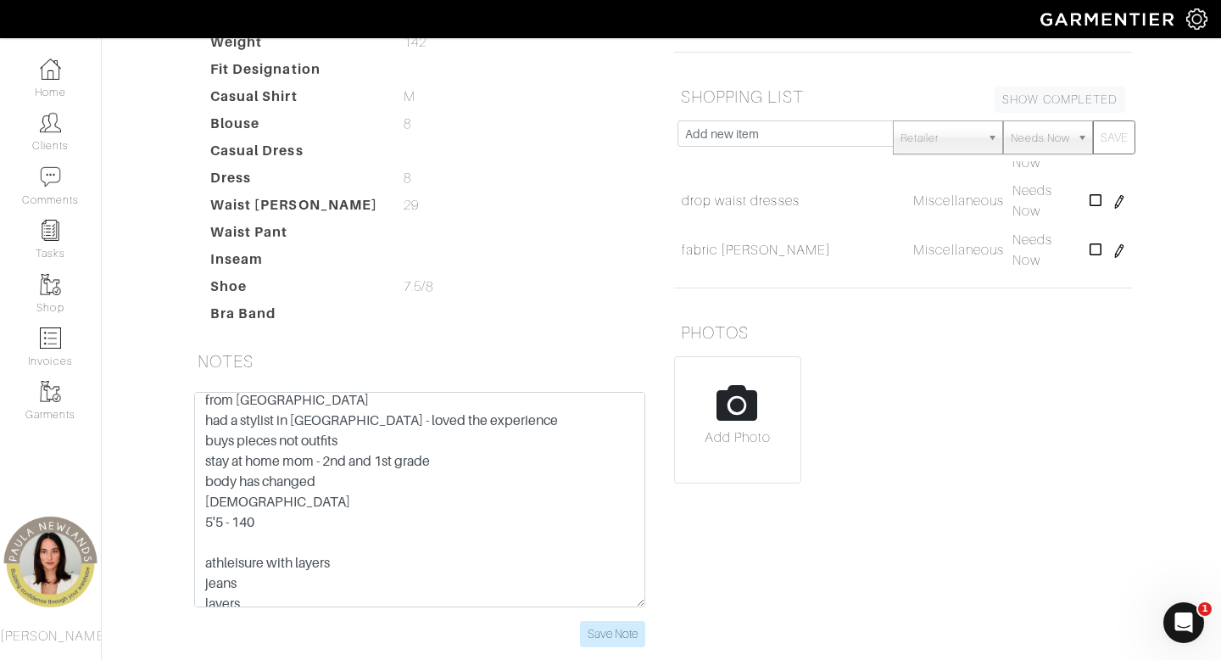
scroll to position [605, 0]
